Goal: Information Seeking & Learning: Find specific page/section

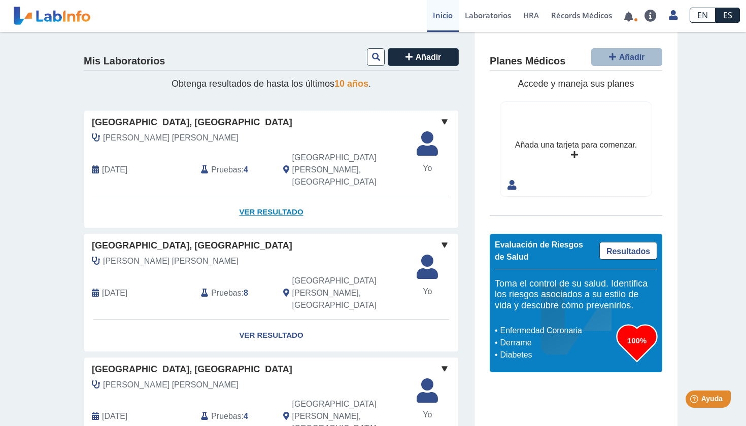
click at [273, 196] on link "Ver Resultado" at bounding box center [271, 212] width 374 height 32
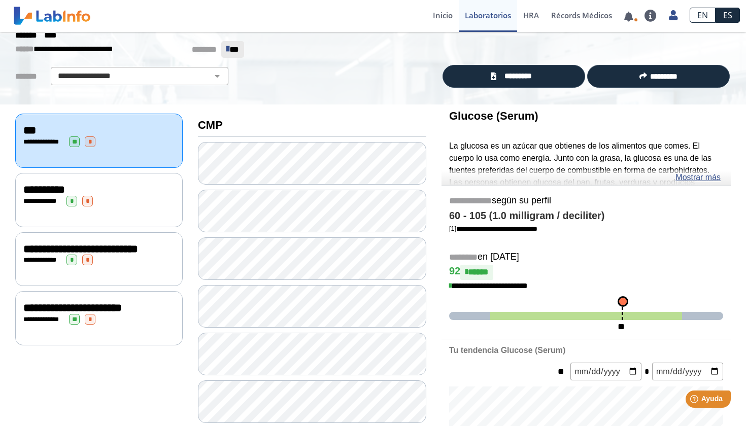
scroll to position [33, 0]
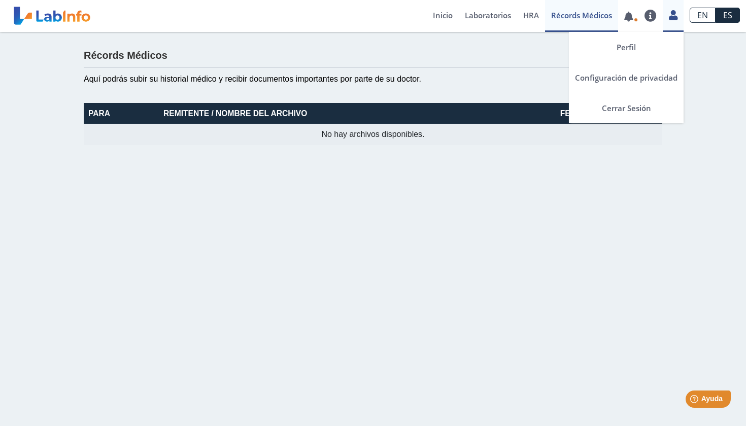
click at [671, 19] on icon at bounding box center [673, 15] width 9 height 8
click at [629, 104] on link "Cerrar Sesión" at bounding box center [626, 108] width 115 height 30
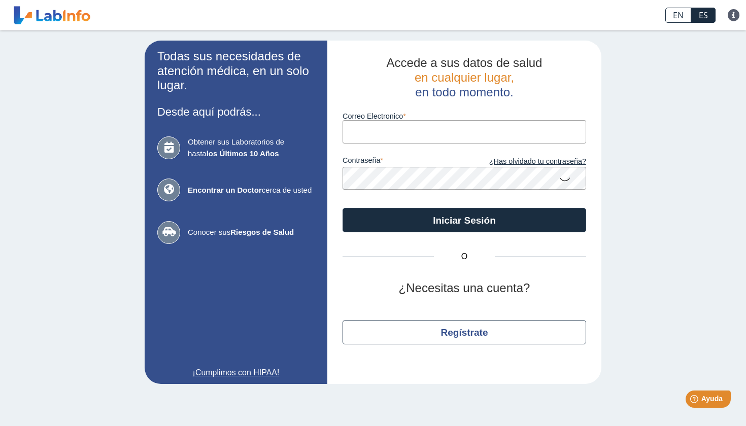
click at [411, 142] on form "Correo Electronico contraseña ¿Has olvidado tu contraseña? Iniciar Sesión" at bounding box center [465, 165] width 244 height 133
click at [490, 127] on input "[EMAIL_ADDRESS]" at bounding box center [465, 131] width 244 height 23
type input "[EMAIL_ADDRESS][DOMAIN_NAME]"
click at [464, 219] on button "Iniciar Sesión" at bounding box center [465, 220] width 244 height 24
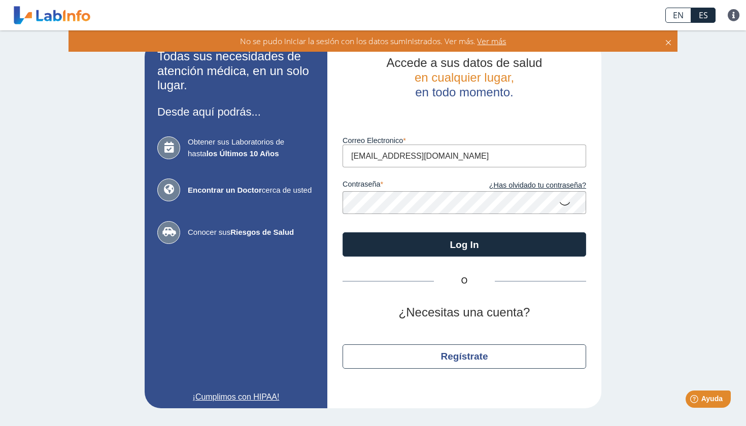
click at [563, 205] on icon at bounding box center [565, 203] width 12 height 20
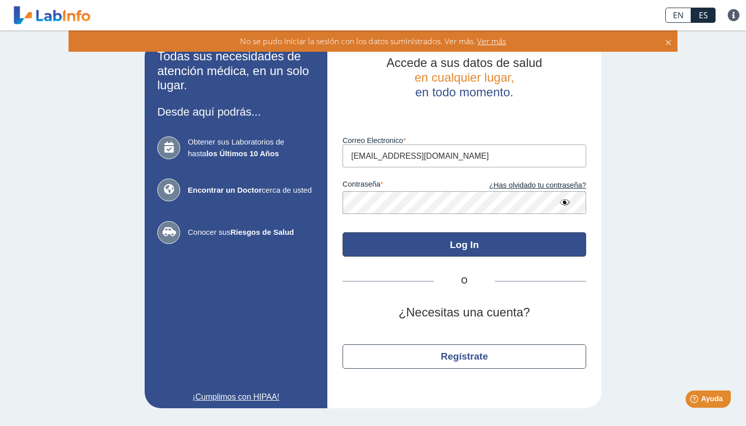
click at [398, 242] on button "Log In" at bounding box center [465, 244] width 244 height 24
click at [398, 237] on button "Log In" at bounding box center [465, 244] width 244 height 24
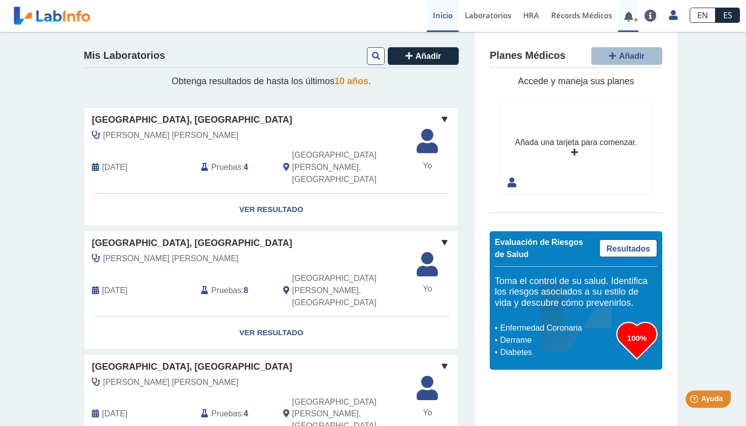
click at [630, 18] on link at bounding box center [628, 17] width 21 height 8
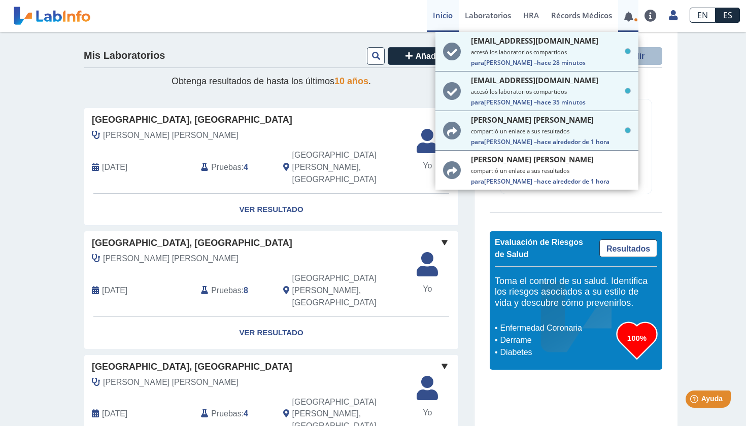
click at [630, 20] on link at bounding box center [628, 17] width 21 height 8
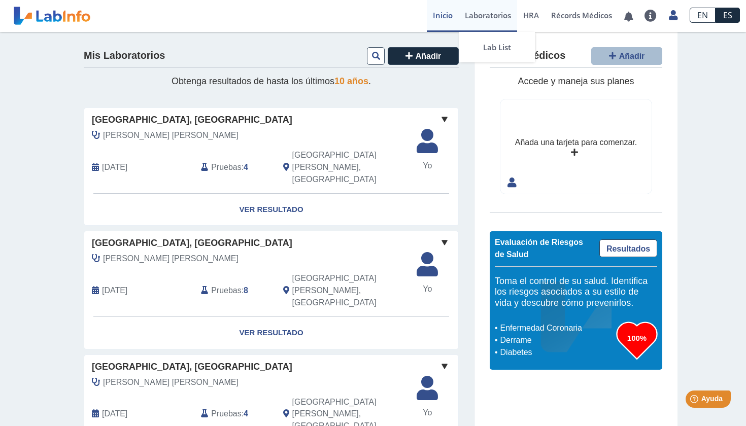
click at [473, 18] on link "Laboratorios" at bounding box center [488, 16] width 58 height 32
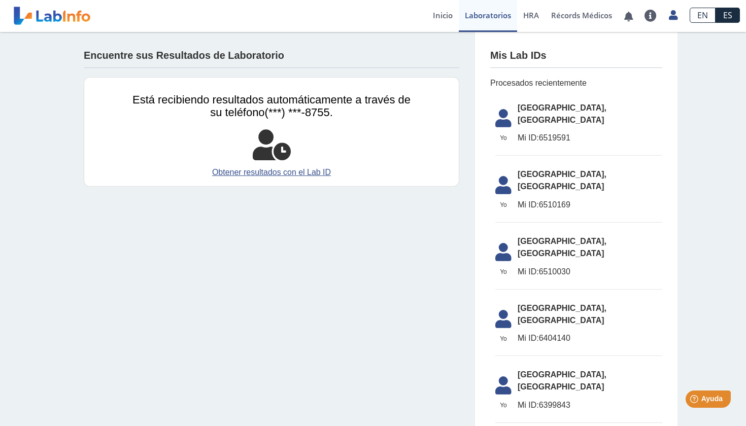
click at [547, 115] on span "[GEOGRAPHIC_DATA], [GEOGRAPHIC_DATA]" at bounding box center [590, 114] width 145 height 24
click at [520, 133] on span "Mi ID:" at bounding box center [528, 137] width 21 height 9
click at [506, 116] on icon at bounding box center [503, 121] width 28 height 24
click at [535, 107] on span "[GEOGRAPHIC_DATA], [GEOGRAPHIC_DATA]" at bounding box center [590, 114] width 145 height 24
click at [437, 16] on link "Inicio" at bounding box center [443, 16] width 32 height 32
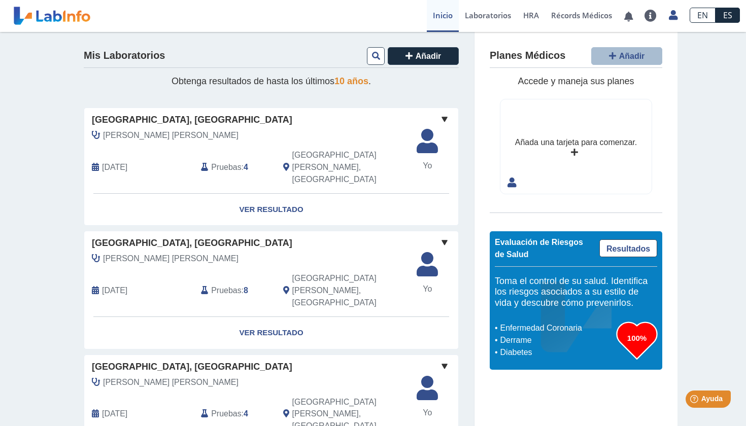
click at [445, 117] on span at bounding box center [445, 119] width 12 height 12
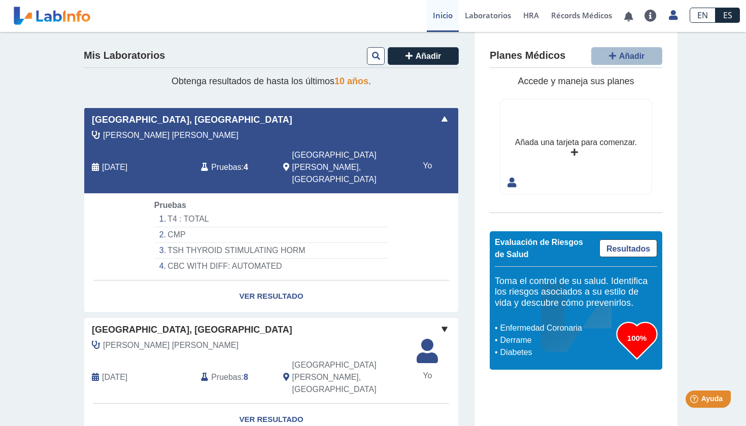
click at [445, 117] on span at bounding box center [445, 119] width 12 height 12
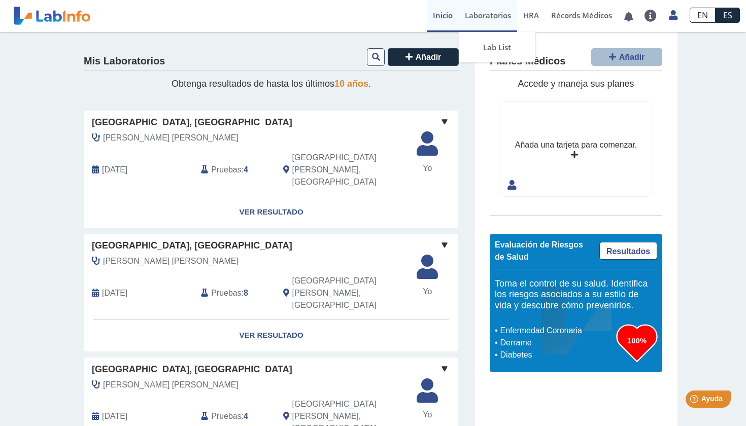
click at [489, 19] on link "Laboratorios" at bounding box center [488, 16] width 58 height 32
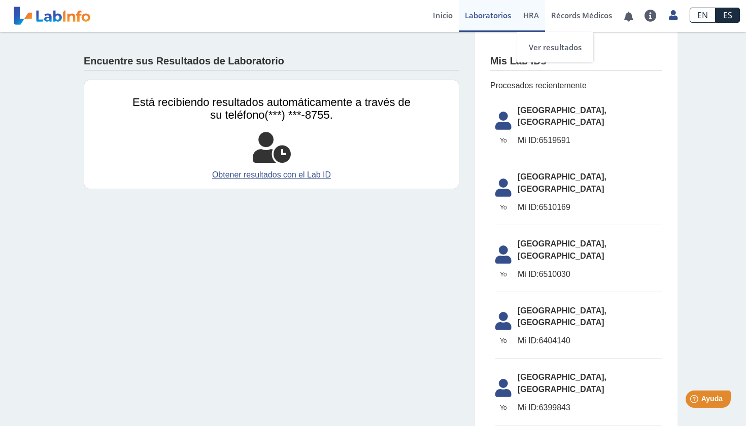
click at [534, 23] on link "HRA Evaluación de Riesgos de Salud" at bounding box center [531, 16] width 28 height 32
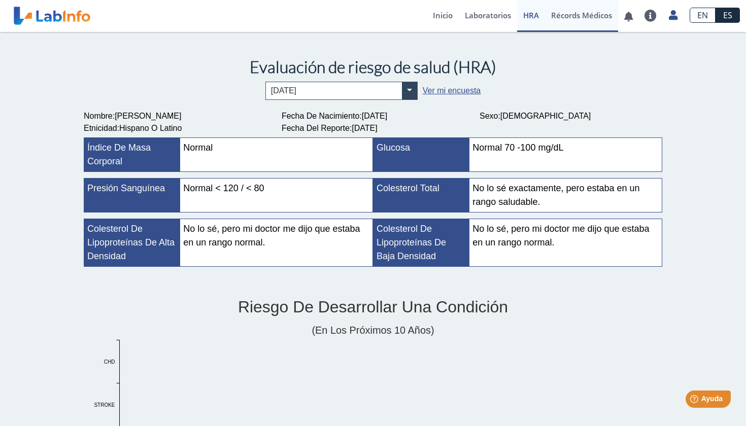
click at [567, 19] on link "Récords Médicos" at bounding box center [581, 16] width 73 height 32
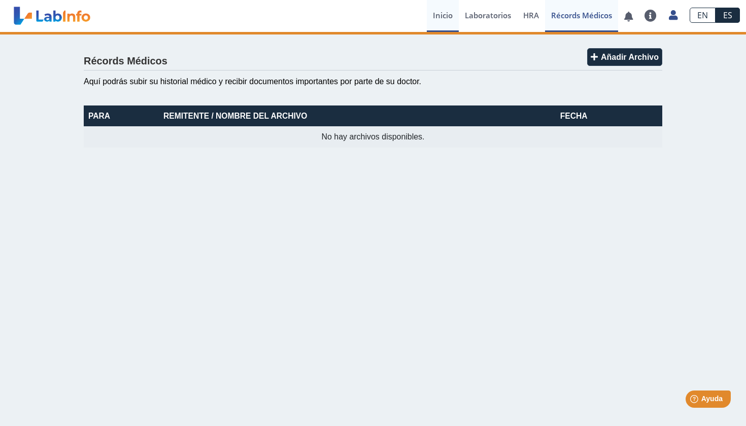
click at [443, 15] on link "Inicio" at bounding box center [443, 16] width 32 height 32
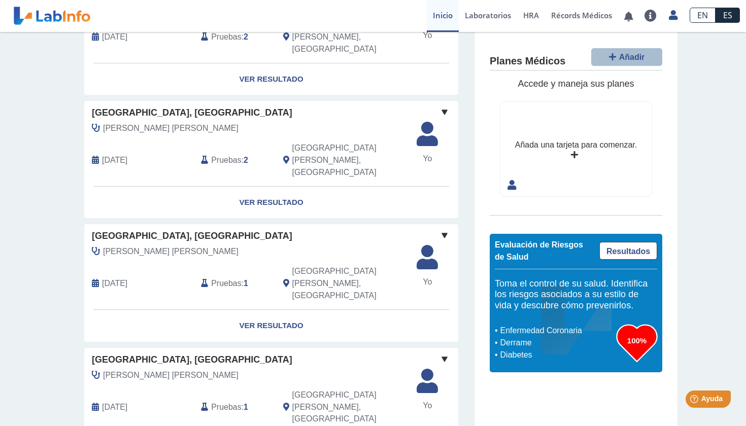
scroll to position [750, 0]
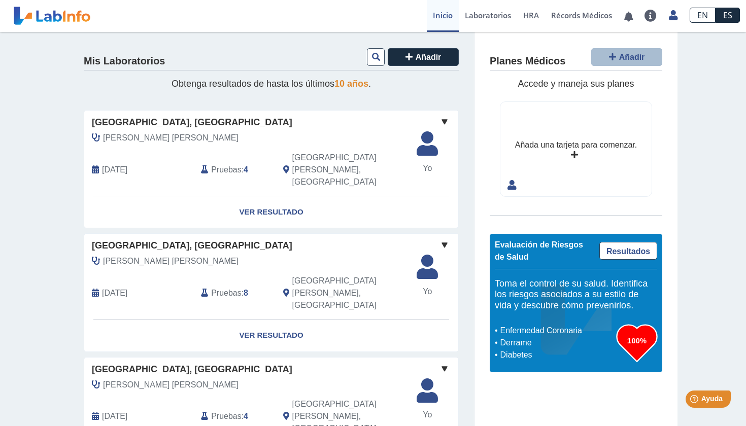
scroll to position [0, 0]
click at [373, 57] on icon at bounding box center [376, 57] width 8 height 8
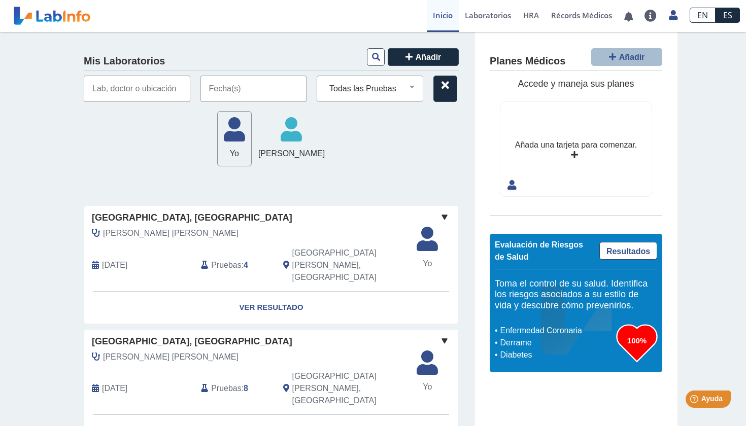
click at [295, 80] on input "text" at bounding box center [253, 89] width 107 height 26
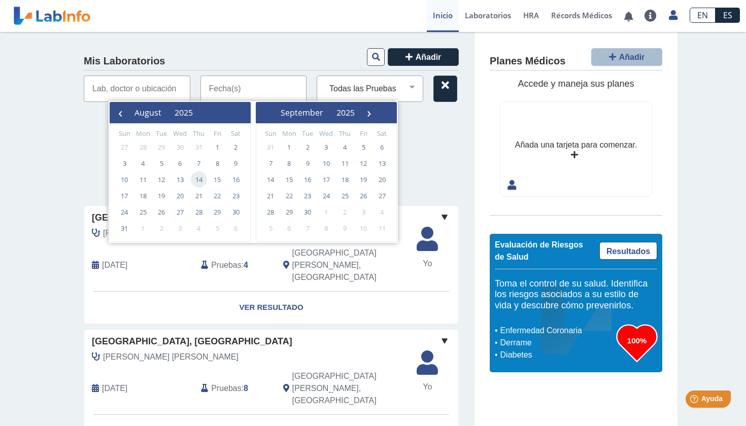
click at [200, 182] on span "14" at bounding box center [199, 180] width 16 height 16
click at [217, 197] on span "22" at bounding box center [217, 196] width 16 height 16
type input "08/14/2025 - 08/22/2025"
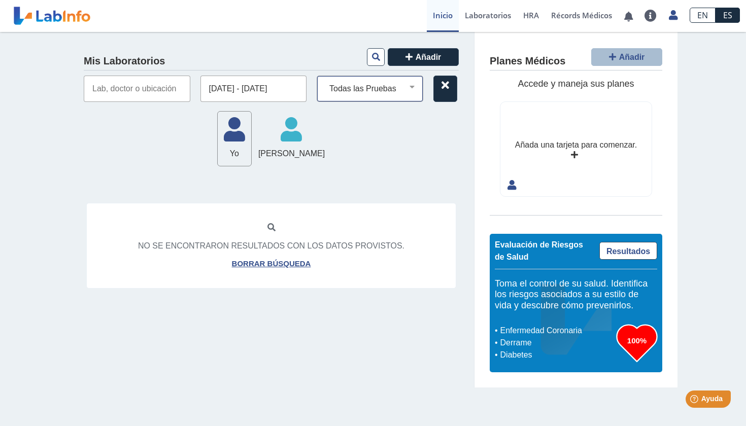
select select "covid-19 antigen"
click at [267, 262] on link "Borrar búsqueda" at bounding box center [271, 264] width 79 height 12
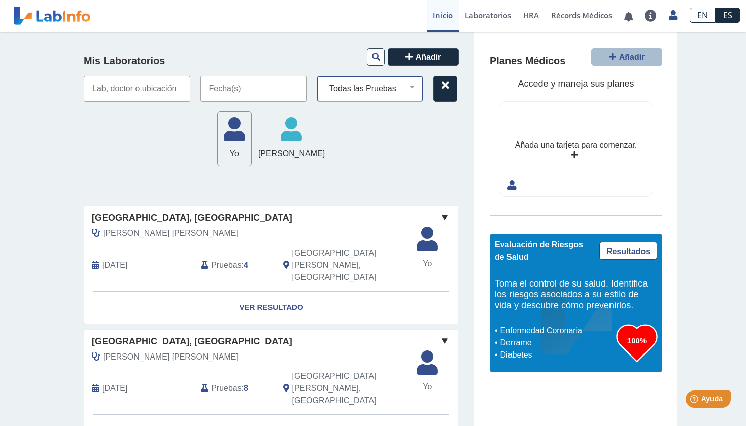
select select "covid-19 molecular test"
click at [288, 94] on input "text" at bounding box center [253, 89] width 107 height 26
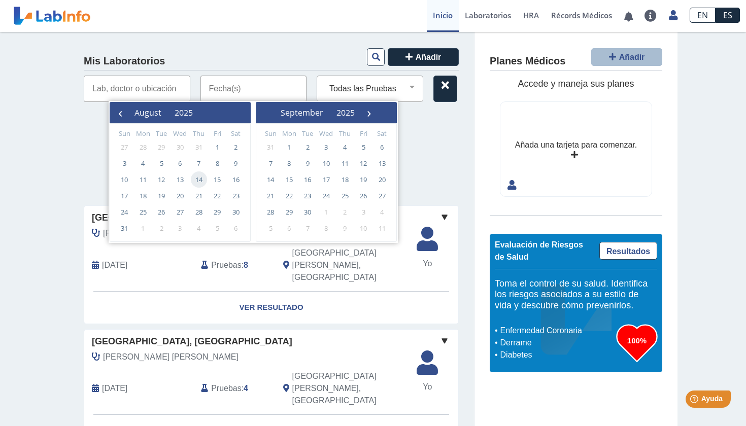
click at [204, 182] on span "14" at bounding box center [199, 180] width 16 height 16
click at [222, 201] on span "22" at bounding box center [217, 196] width 16 height 16
type input "08/14/2025 - 08/22/2025"
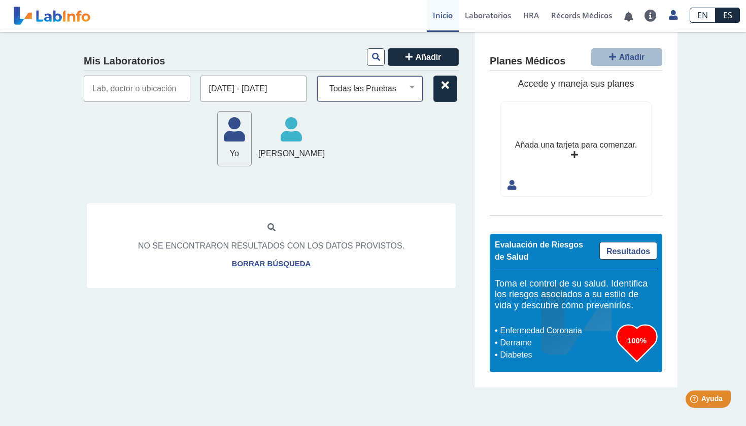
select select "urinalysis (with micro), automated"
click at [268, 224] on icon at bounding box center [271, 228] width 8 height 8
click at [274, 225] on icon at bounding box center [271, 228] width 8 height 8
click at [374, 57] on icon at bounding box center [376, 57] width 8 height 8
